Goal: Browse casually: Explore the website without a specific task or goal

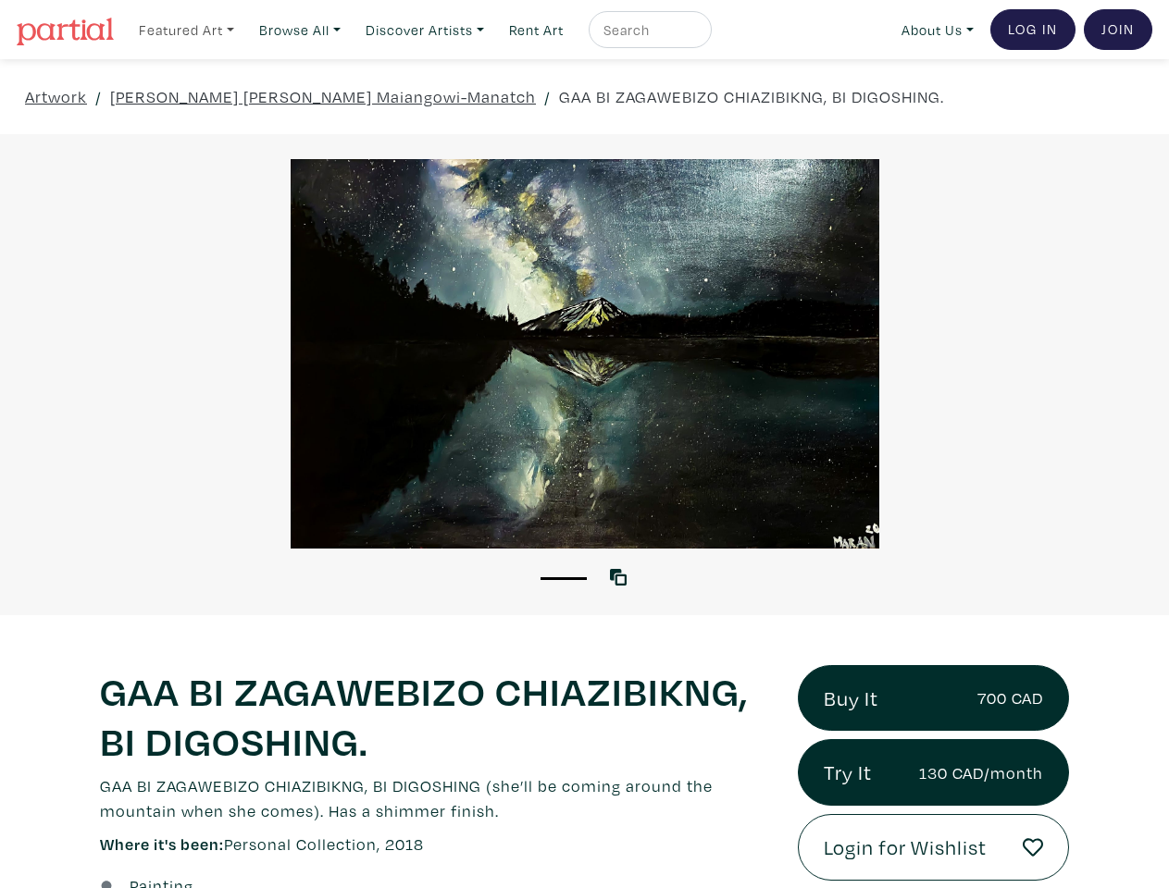
click at [188, 29] on link "Featured Art" at bounding box center [186, 30] width 112 height 38
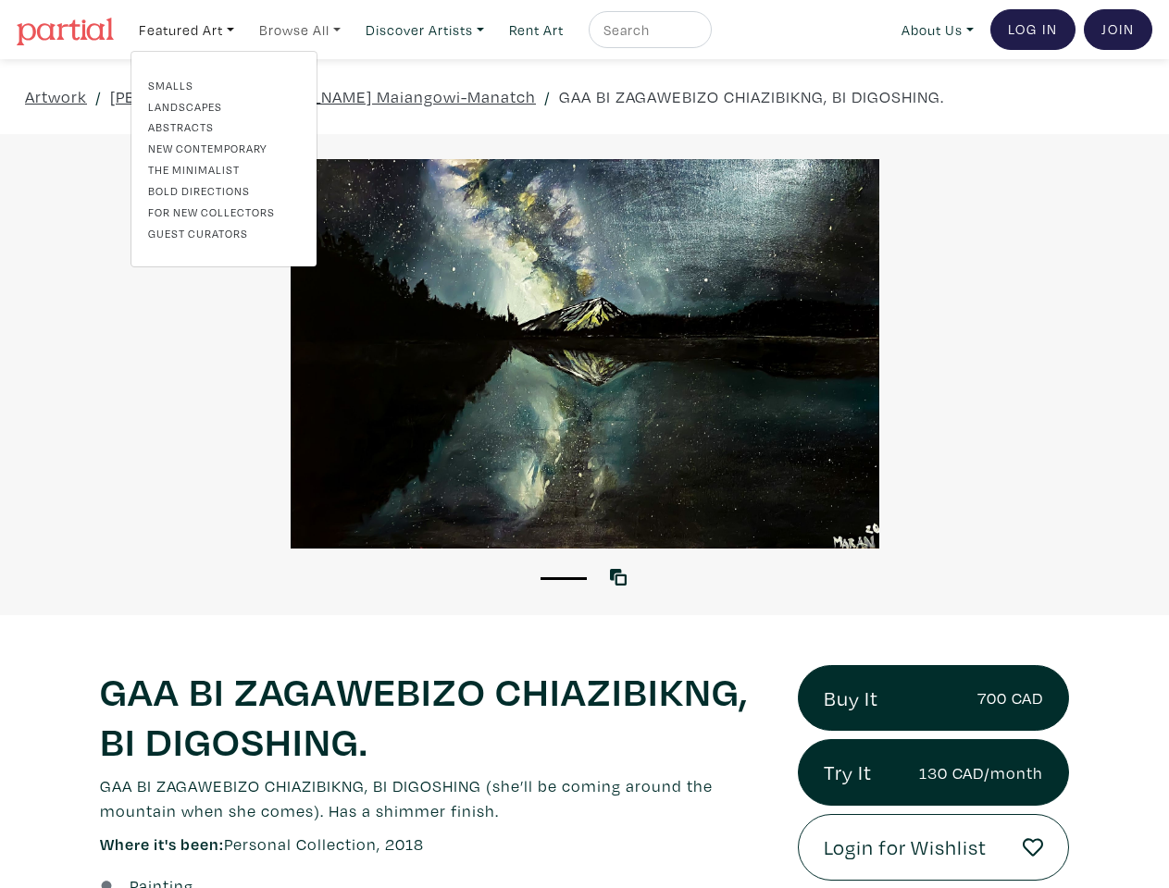
click at [305, 29] on link "Browse All" at bounding box center [300, 30] width 98 height 38
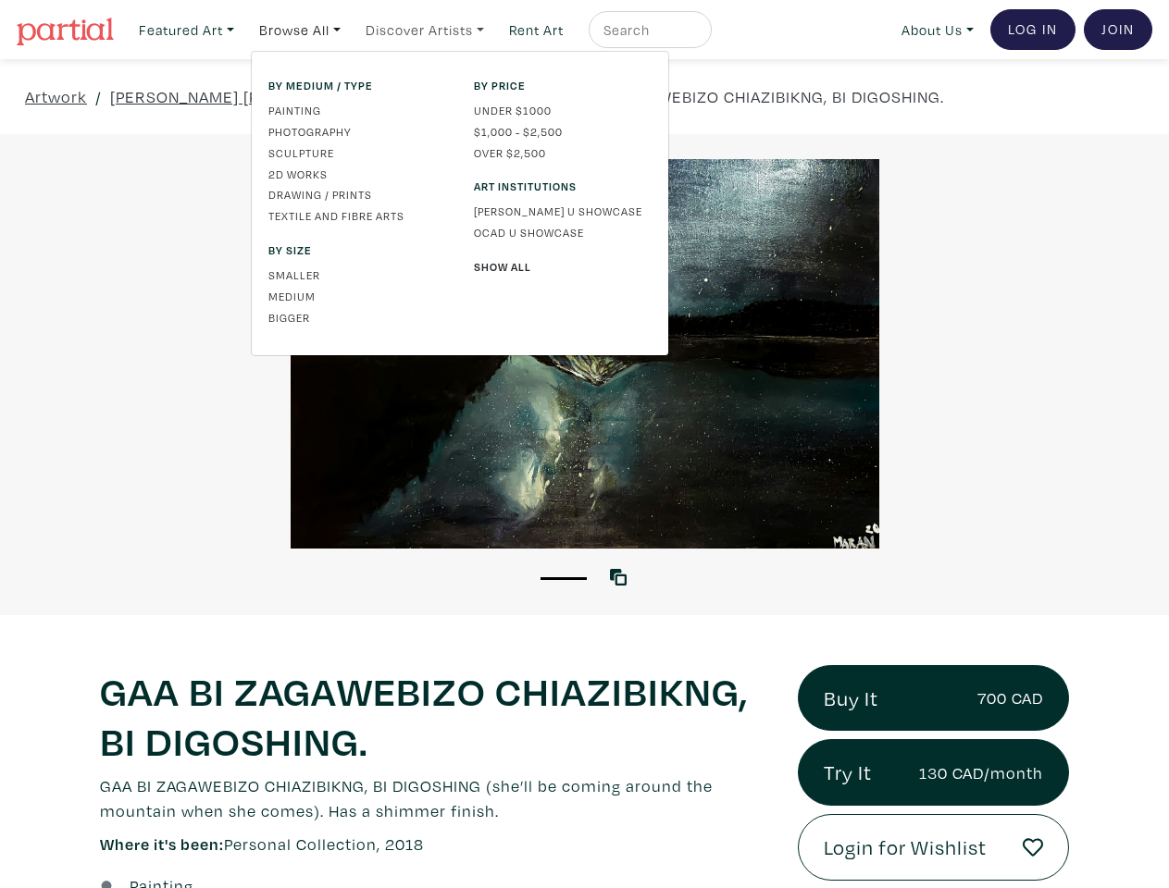
click at [434, 29] on link "Discover Artists" at bounding box center [424, 30] width 135 height 38
